Goal: Transaction & Acquisition: Subscribe to service/newsletter

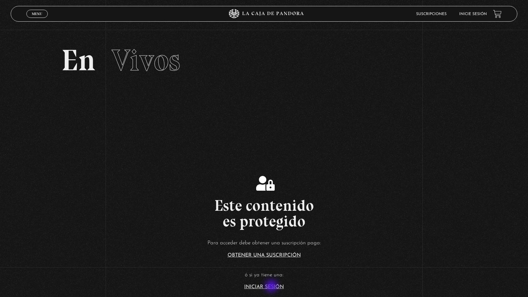
click at [272, 287] on link "Iniciar Sesión" at bounding box center [264, 287] width 40 height 5
click at [258, 288] on link "Iniciar Sesión" at bounding box center [264, 287] width 40 height 5
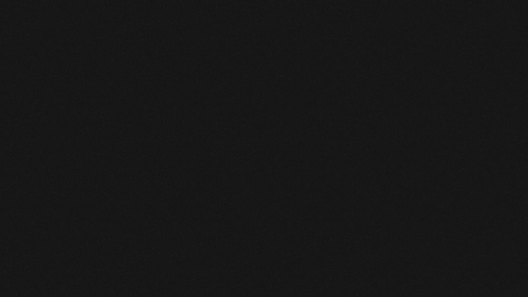
type input "[EMAIL_ADDRESS][DOMAIN_NAME]"
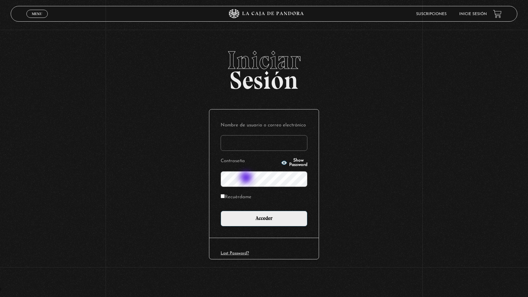
type input "nellymero@protonmail.com"
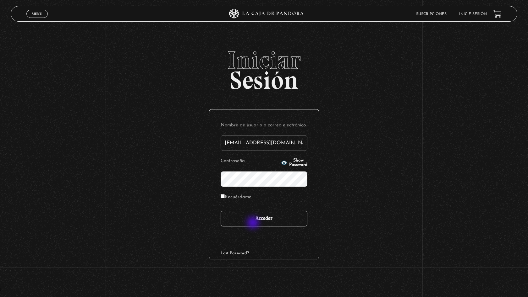
click at [254, 224] on input "Acceder" at bounding box center [263, 219] width 87 height 16
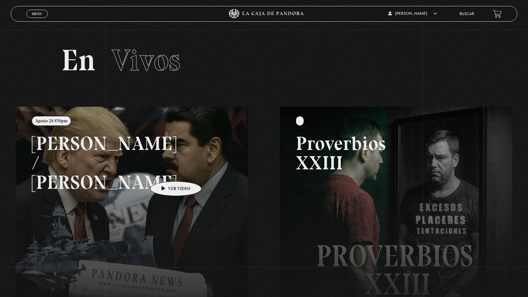
click at [166, 172] on link at bounding box center [280, 255] width 528 height 297
